Goal: Obtain resource: Download file/media

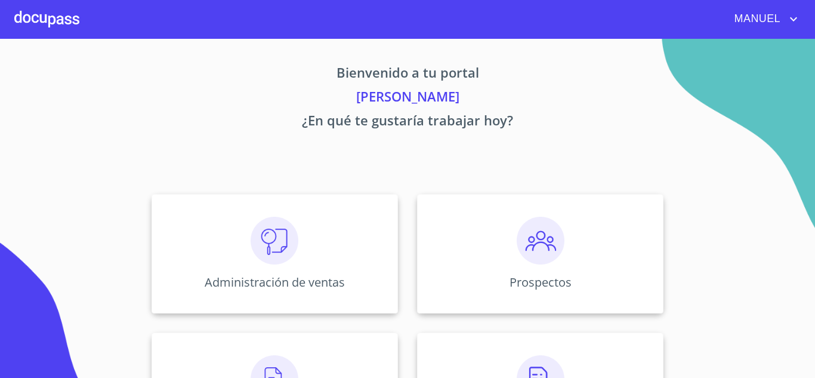
scroll to position [222, 0]
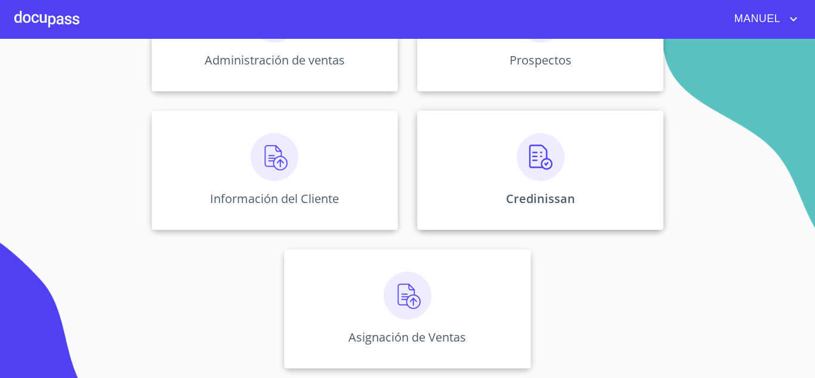
click at [512, 169] on div "Credinissan" at bounding box center [540, 169] width 247 height 119
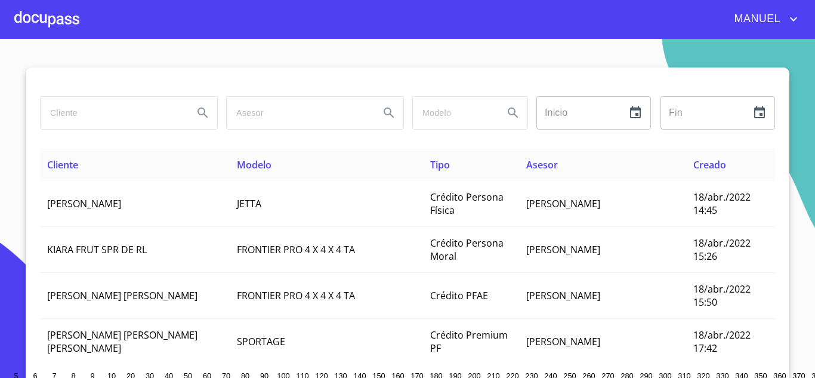
click at [54, 111] on input "search" at bounding box center [112, 113] width 143 height 32
paste input "[PERSON_NAME] [PERSON_NAME] [PERSON_NAME]"
click at [190, 112] on button "Search" at bounding box center [203, 112] width 29 height 29
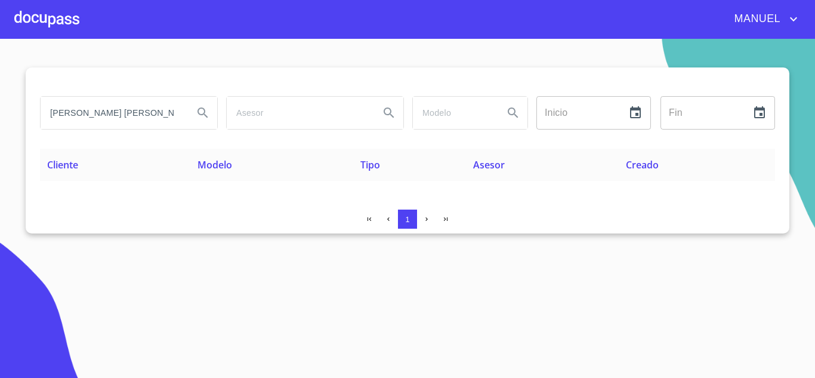
drag, startPoint x: 119, startPoint y: 114, endPoint x: -414, endPoint y: 115, distance: 533.7
click at [0, 115] on html "[PERSON_NAME] [PERSON_NAME] [PERSON_NAME] Inicio ​ Fin ​ Cliente Modelo Tipo As…" at bounding box center [407, 189] width 815 height 378
click at [202, 112] on icon "Search" at bounding box center [203, 113] width 14 height 14
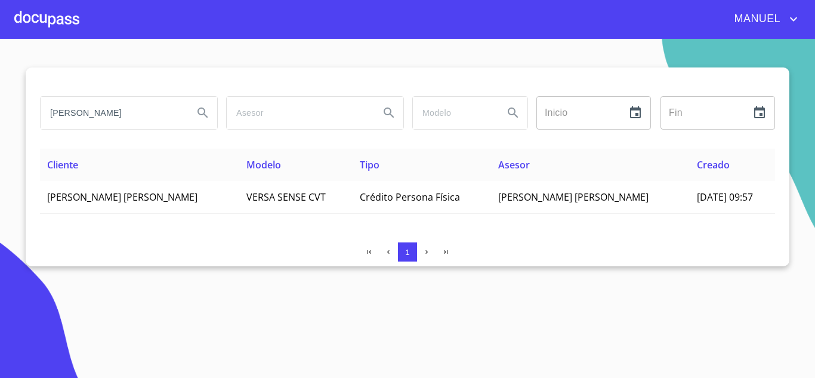
drag, startPoint x: 162, startPoint y: 115, endPoint x: -488, endPoint y: 109, distance: 650.1
click at [0, 109] on html "[PERSON_NAME] Inicio ​ Fin ​ Cliente Modelo Tipo Asesor Creado [PERSON_NAME] [P…" at bounding box center [407, 189] width 815 height 378
click at [201, 114] on icon "Search" at bounding box center [203, 112] width 10 height 10
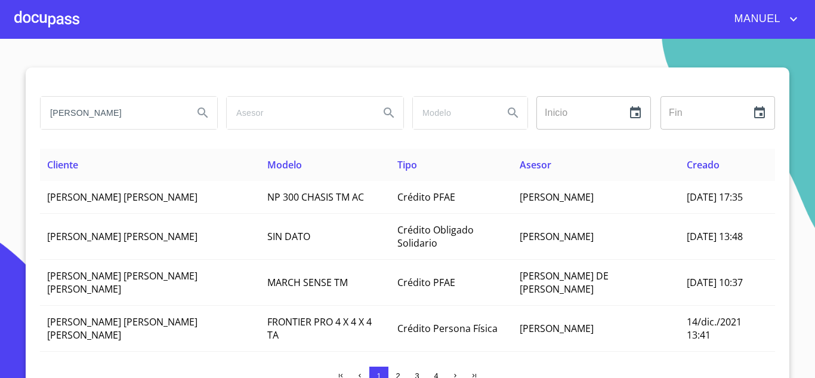
click at [153, 104] on input "[PERSON_NAME]" at bounding box center [112, 113] width 143 height 32
type input "[PERSON_NAME] [PERSON_NAME]"
click at [204, 119] on icon "Search" at bounding box center [203, 113] width 14 height 14
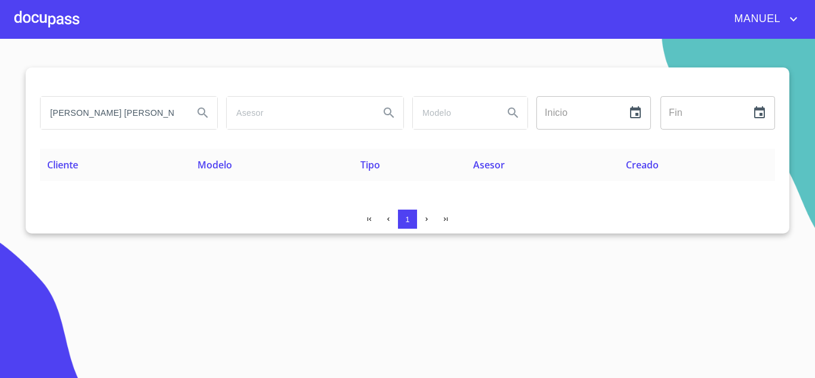
click at [128, 116] on input "[PERSON_NAME] [PERSON_NAME]" at bounding box center [112, 113] width 143 height 32
click at [195, 109] on button "Search" at bounding box center [203, 112] width 29 height 29
click at [57, 5] on div at bounding box center [46, 19] width 65 height 38
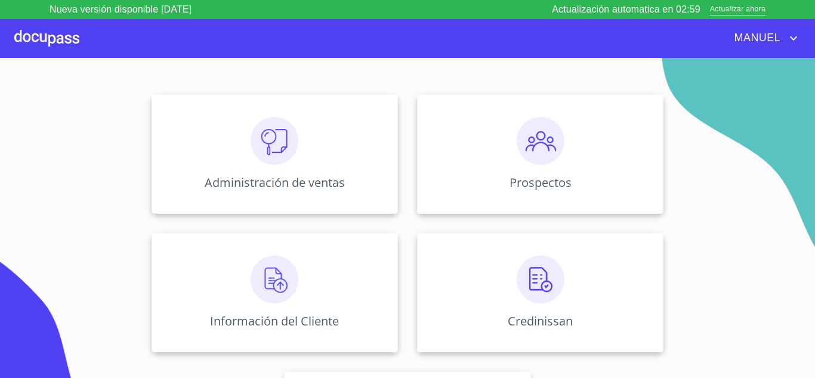
scroll to position [179, 0]
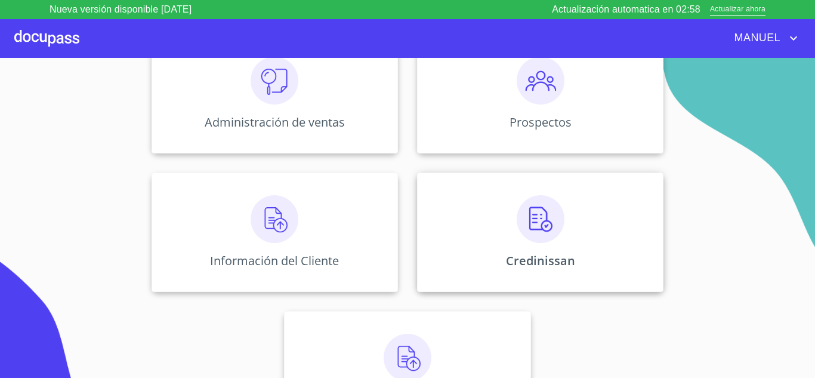
click at [535, 227] on img at bounding box center [541, 219] width 48 height 48
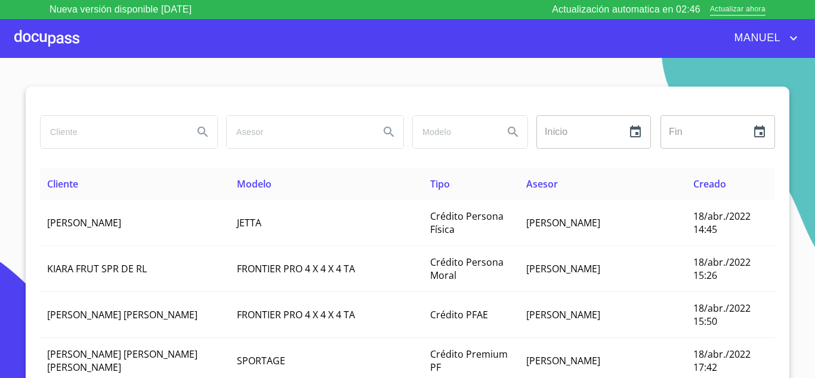
click at [114, 129] on input "search" at bounding box center [112, 132] width 143 height 32
type input "[PERSON_NAME]"
click at [198, 130] on icon "Search" at bounding box center [203, 132] width 10 height 10
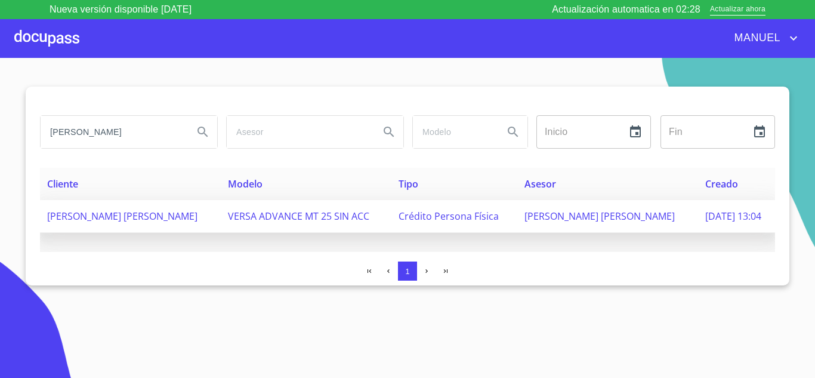
click at [133, 214] on span "[PERSON_NAME] [PERSON_NAME]" at bounding box center [122, 216] width 150 height 13
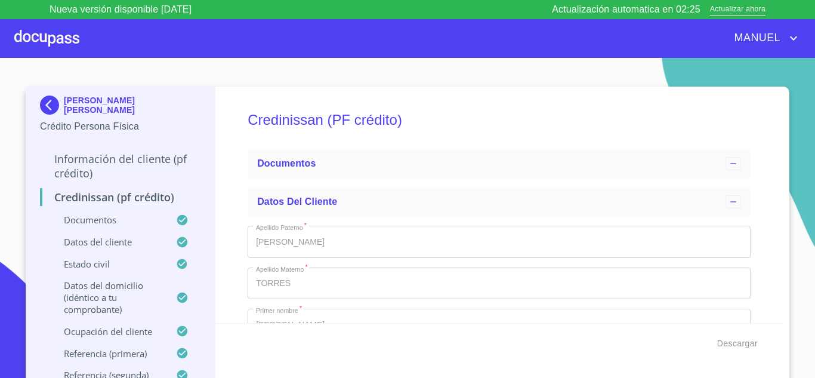
type input "2 de abr. de 2019"
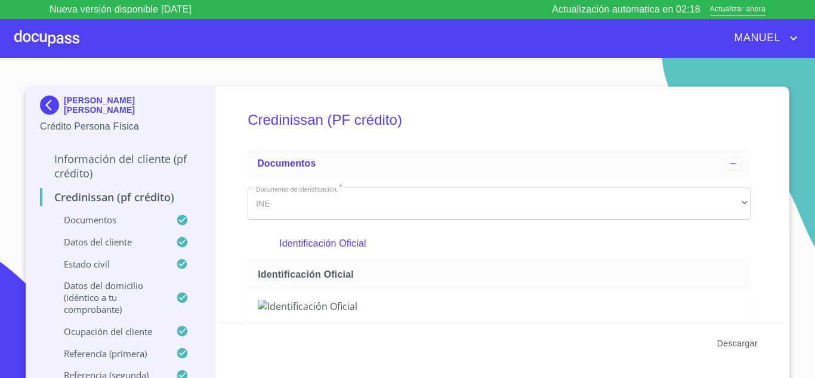
click at [728, 340] on span "Descargar" at bounding box center [738, 343] width 41 height 15
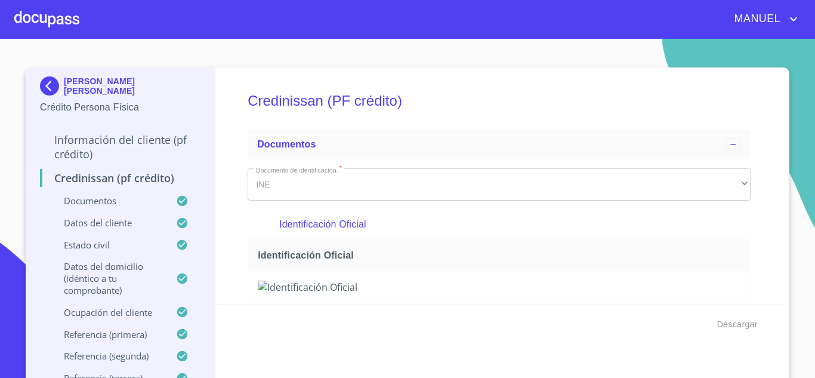
click at [54, 87] on img at bounding box center [52, 85] width 24 height 19
